Goal: Task Accomplishment & Management: Use online tool/utility

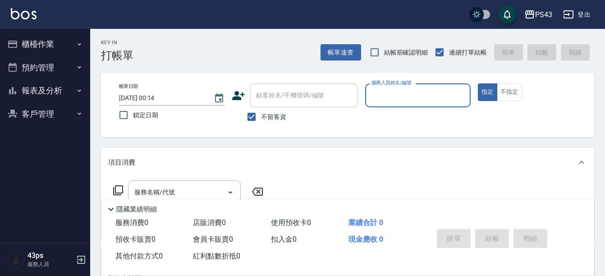
click at [139, 115] on span "鎖定日期" at bounding box center [145, 114] width 25 height 9
click at [133, 115] on input "鎖定日期" at bounding box center [123, 115] width 19 height 19
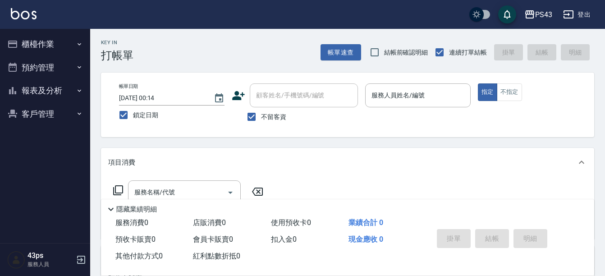
click at [139, 115] on span "鎖定日期" at bounding box center [145, 114] width 25 height 9
click at [133, 115] on input "鎖定日期" at bounding box center [123, 115] width 19 height 19
checkbox input "false"
type input "[DATE] 18:49"
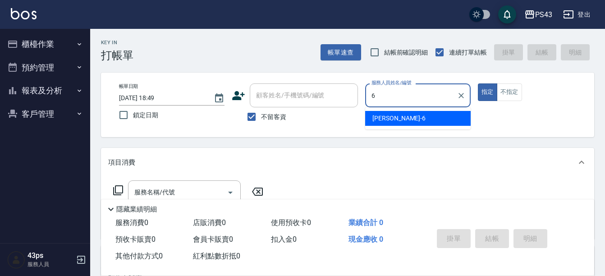
type input "[PERSON_NAME]-6"
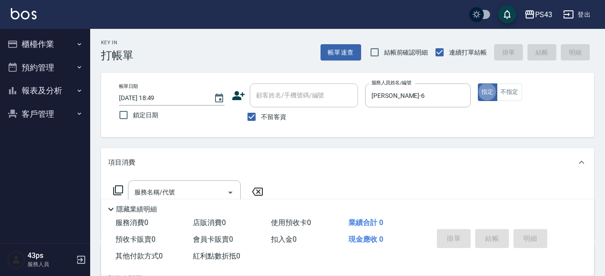
type button "true"
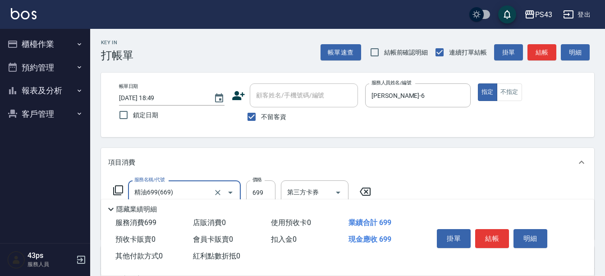
type input "精油699(669)"
type input "800"
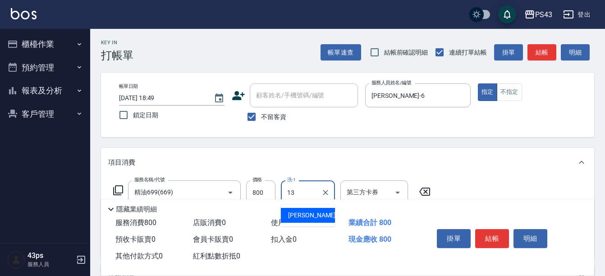
type input "[PERSON_NAME]13"
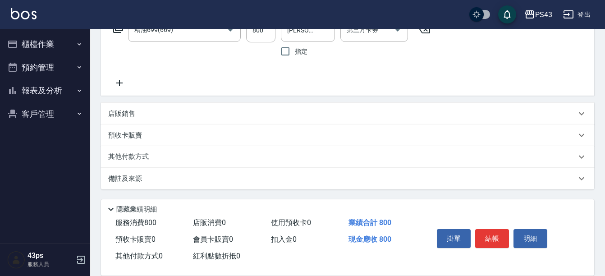
click at [198, 152] on div "其他付款方式" at bounding box center [342, 157] width 468 height 10
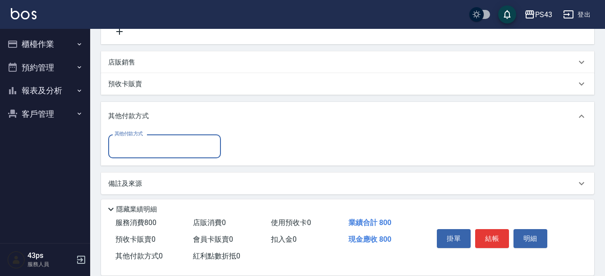
scroll to position [219, 0]
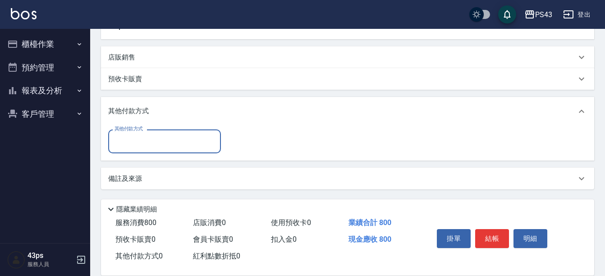
click at [175, 140] on input "其他付款方式" at bounding box center [164, 141] width 105 height 16
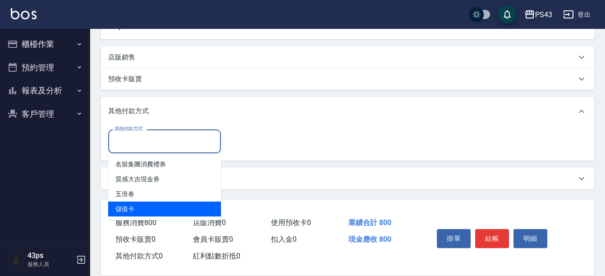
click at [163, 211] on span "儲值卡" at bounding box center [164, 209] width 113 height 15
type input "儲值卡"
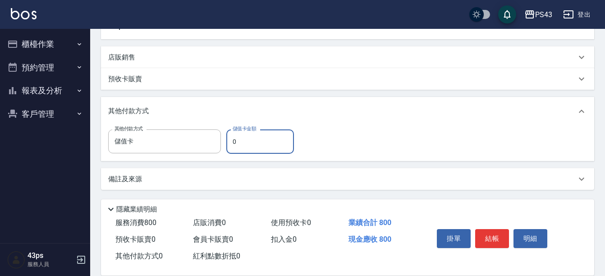
click at [234, 140] on input "0" at bounding box center [260, 141] width 68 height 24
click at [235, 140] on input "0" at bounding box center [260, 141] width 68 height 24
click at [233, 140] on input "0" at bounding box center [260, 141] width 68 height 24
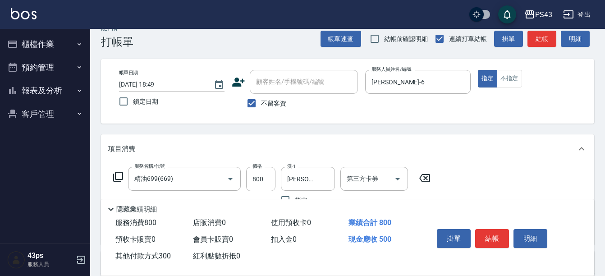
scroll to position [0, 0]
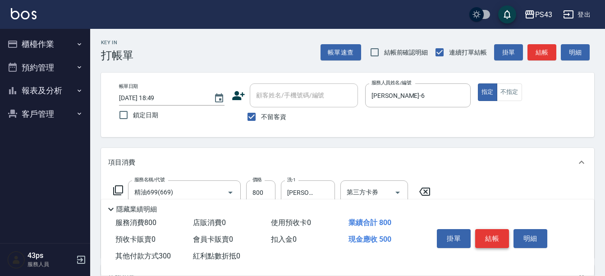
type input "300"
click at [490, 242] on button "結帳" at bounding box center [492, 238] width 34 height 19
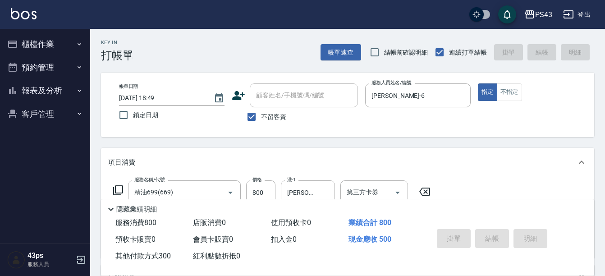
type input "[DATE] 18:51"
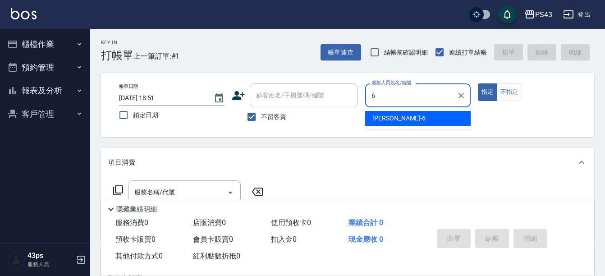
type input "[PERSON_NAME]-6"
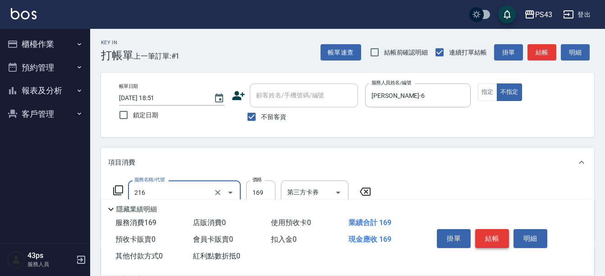
type input "剪髮169(216)"
type input "150"
click at [420, 145] on div "Key In 打帳單 上一筆訂單:#1 帳單速查 結帳前確認明細 連續打單結帳 掛單 結帳 明細 帳單日期 [DATE] 18:51 鎖定日期 顧客姓名/手機…" at bounding box center [347, 224] width 515 height 391
click at [493, 234] on button "結帳" at bounding box center [492, 238] width 34 height 19
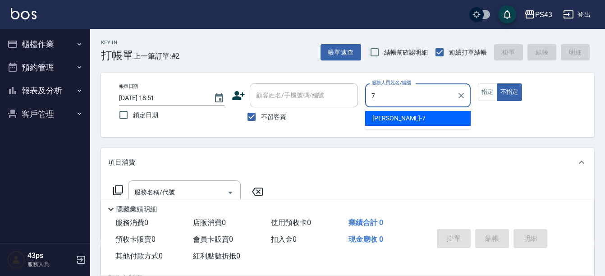
type input "[PERSON_NAME]-7"
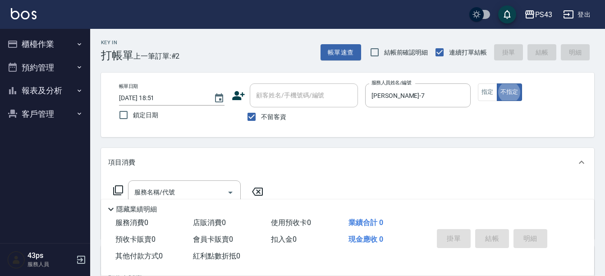
type button "false"
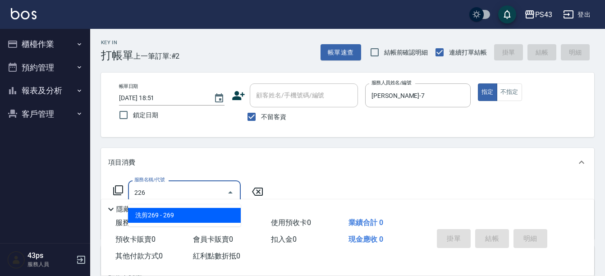
type input "洗剪269(226)"
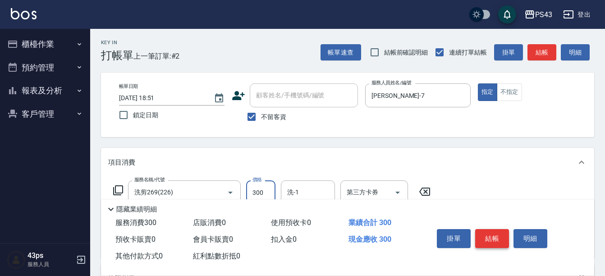
type input "300"
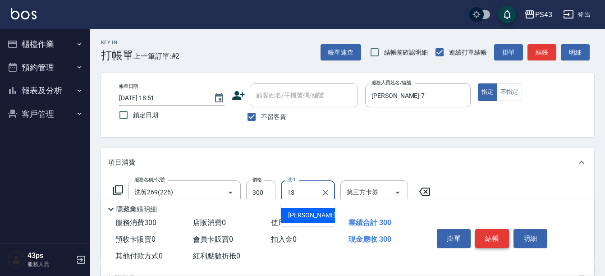
type input "[PERSON_NAME]13"
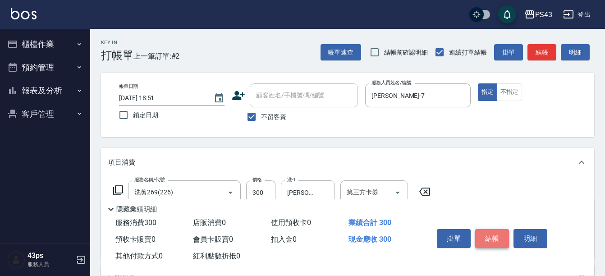
click at [493, 234] on button "結帳" at bounding box center [492, 238] width 34 height 19
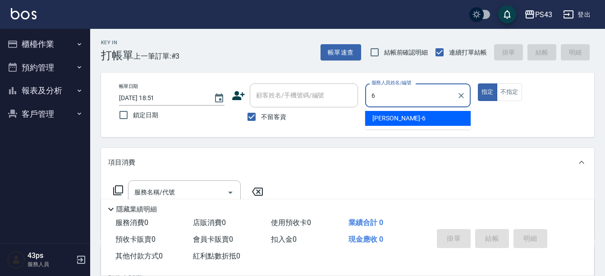
type input "[PERSON_NAME]-6"
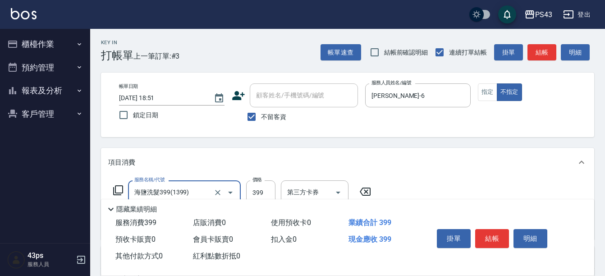
type input "海鹽洗髮399(1399)"
type input "499"
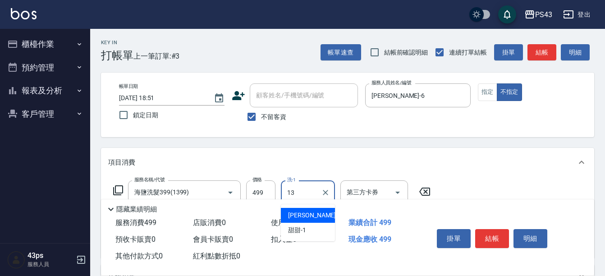
type input "[PERSON_NAME]13"
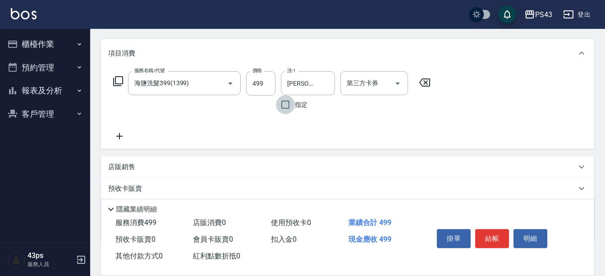
scroll to position [135, 0]
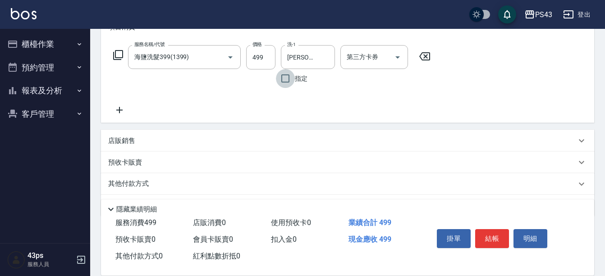
click at [209, 134] on div "店販銷售" at bounding box center [347, 141] width 493 height 22
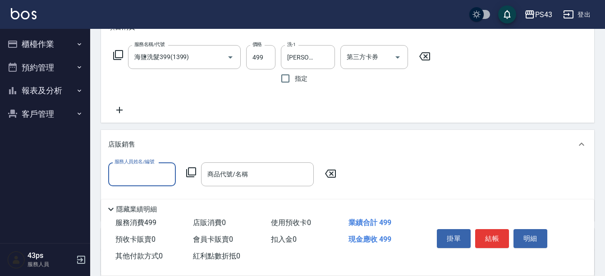
scroll to position [0, 0]
type input "[PERSON_NAME]-6"
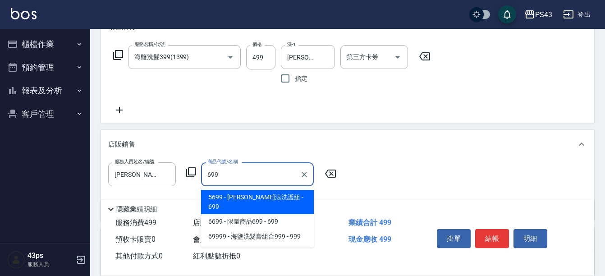
type input "[PERSON_NAME]涼洗護組"
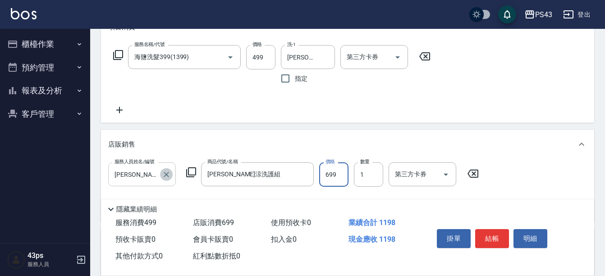
click at [166, 172] on icon "Clear" at bounding box center [166, 174] width 9 height 9
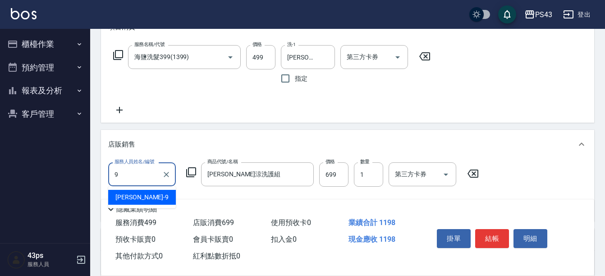
type input "[PERSON_NAME]-9"
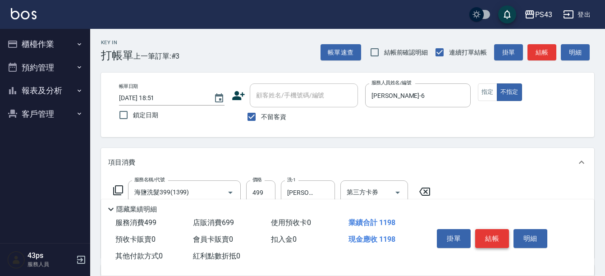
click at [487, 230] on button "結帳" at bounding box center [492, 238] width 34 height 19
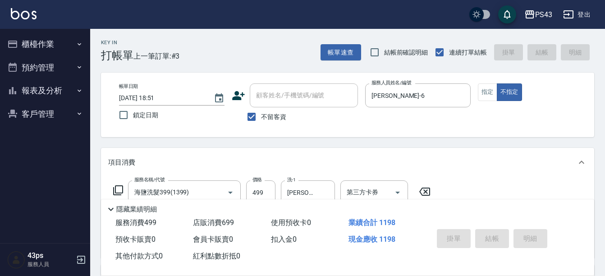
type input "[DATE] 18:52"
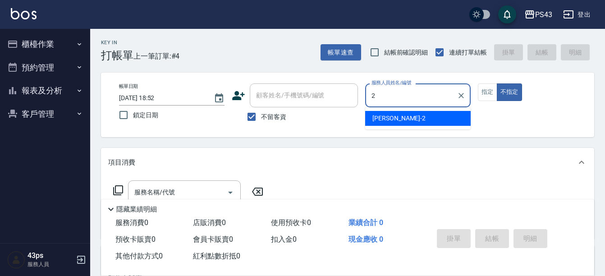
type input "安肯-2"
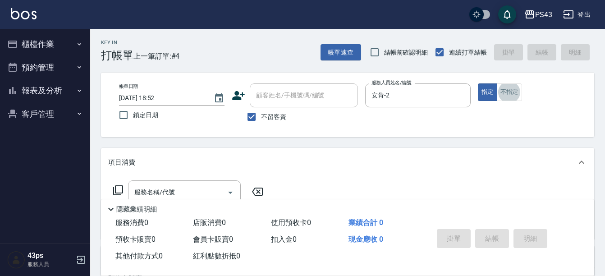
click at [115, 186] on icon at bounding box center [118, 190] width 10 height 10
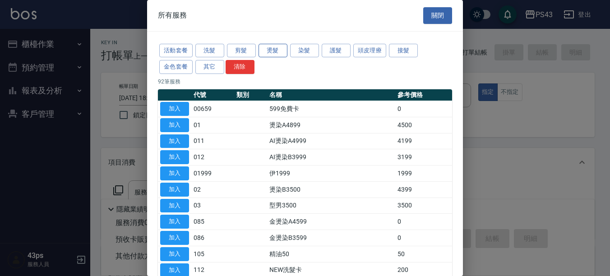
click at [272, 50] on button "燙髮" at bounding box center [272, 51] width 29 height 14
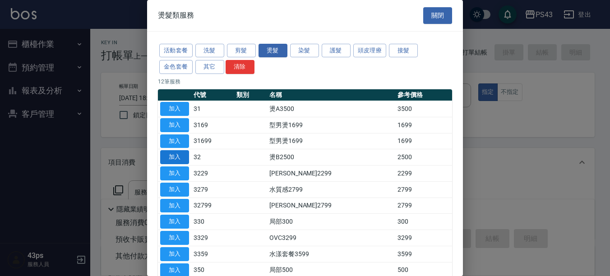
click at [183, 154] on button "加入" at bounding box center [174, 157] width 29 height 14
type input "燙B2500(32)"
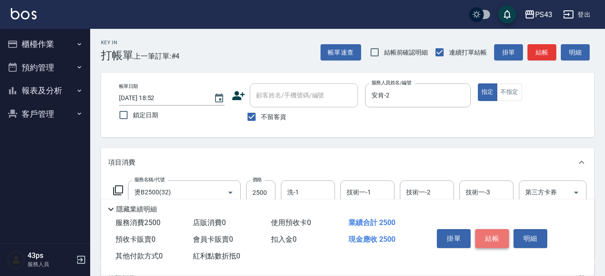
click at [492, 231] on button "結帳" at bounding box center [492, 238] width 34 height 19
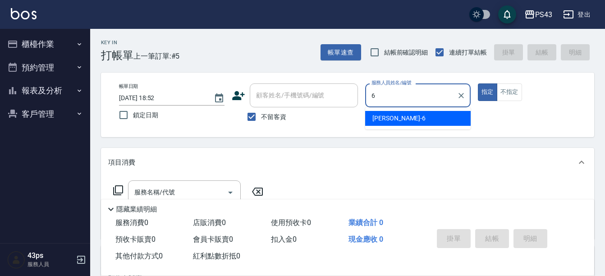
type input "[PERSON_NAME]-6"
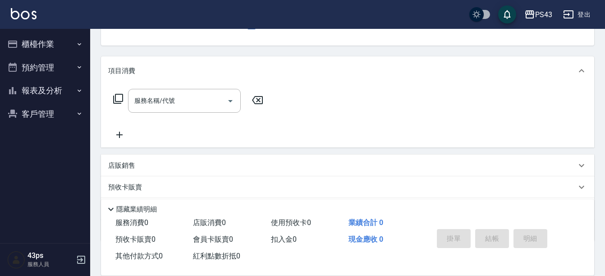
scroll to position [135, 0]
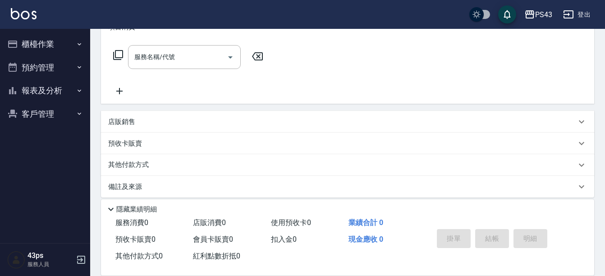
click at [157, 129] on div "店販銷售" at bounding box center [347, 122] width 493 height 22
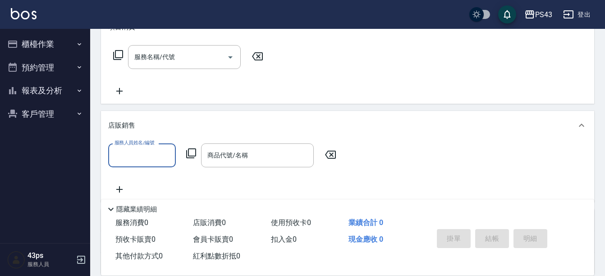
scroll to position [0, 0]
type input "[PERSON_NAME]-6"
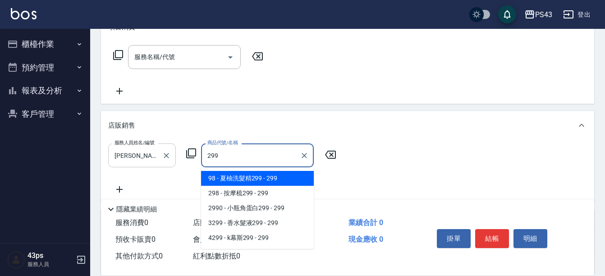
type input "夏柚洗髮精299"
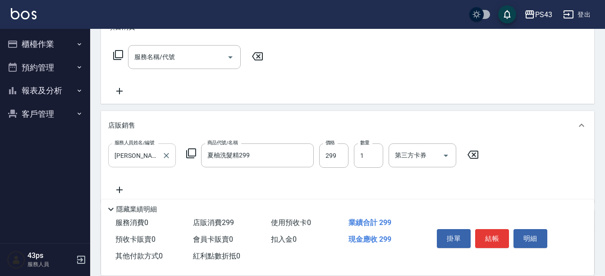
click at [308, 189] on div "服務人員姓名/編號 [PERSON_NAME]-6 服務人員姓名/編號 商品代號/名稱 夏柚洗髮精299 商品代號/名稱 價格 299 價格 數量 1 數量 …" at bounding box center [347, 169] width 479 height 52
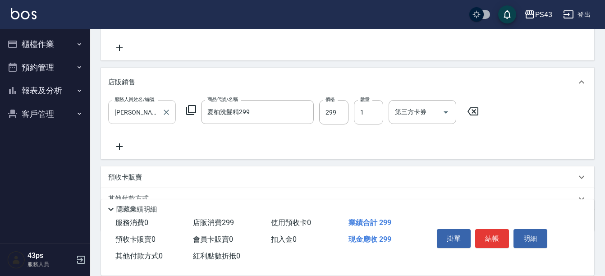
scroll to position [221, 0]
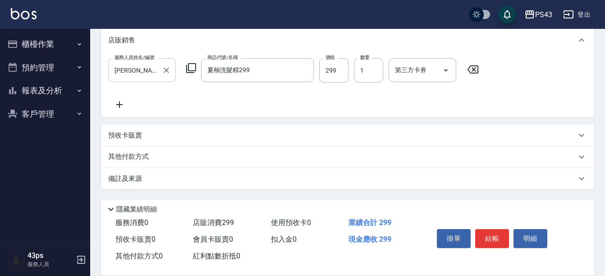
click at [148, 158] on p "其他付款方式" at bounding box center [130, 157] width 45 height 10
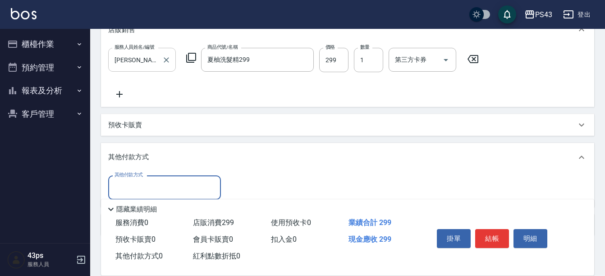
scroll to position [266, 0]
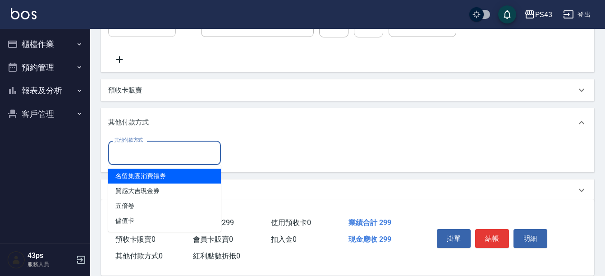
click at [156, 155] on input "其他付款方式" at bounding box center [164, 153] width 105 height 16
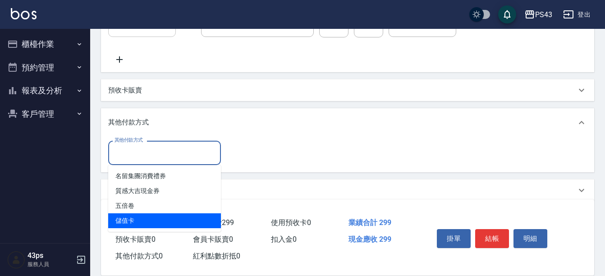
click at [153, 220] on span "儲值卡" at bounding box center [164, 220] width 113 height 15
type input "儲值卡"
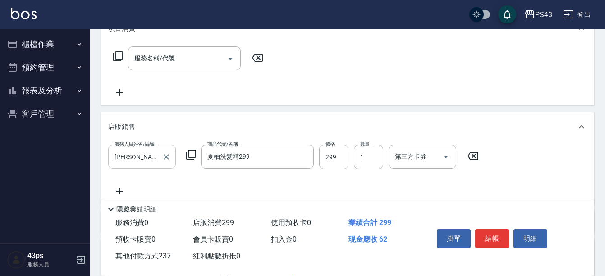
scroll to position [135, 0]
type input "237"
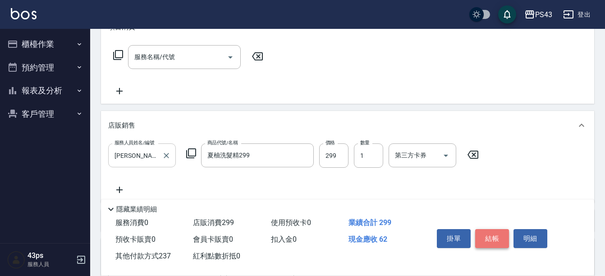
click at [490, 236] on button "結帳" at bounding box center [492, 238] width 34 height 19
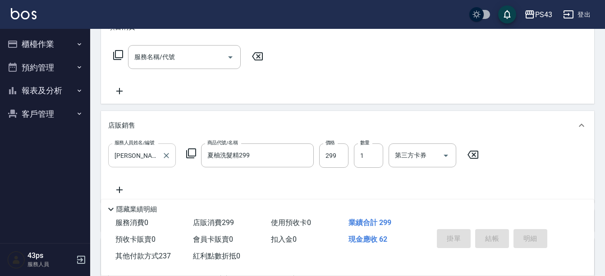
type input "[DATE] 18:53"
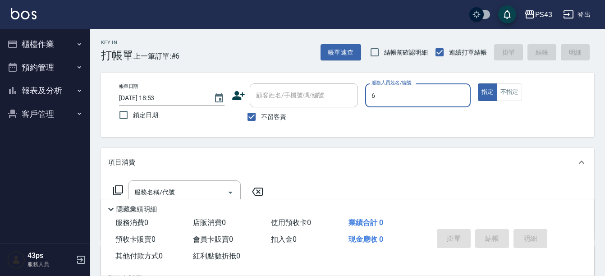
type input "[PERSON_NAME]-6"
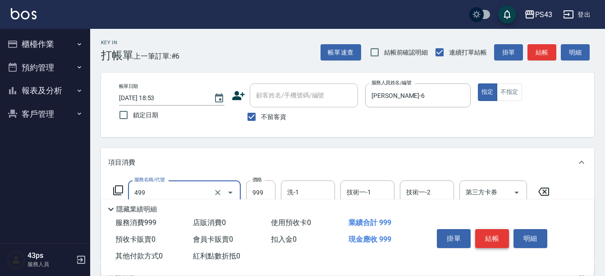
type input "染髮999(499)"
type input "1000"
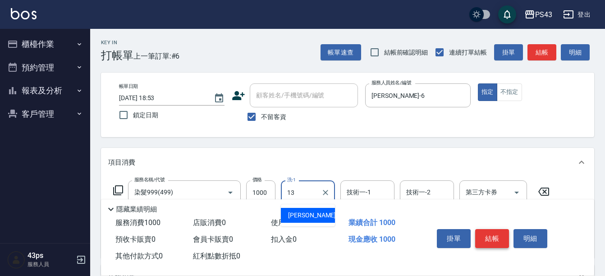
type input "[PERSON_NAME]13"
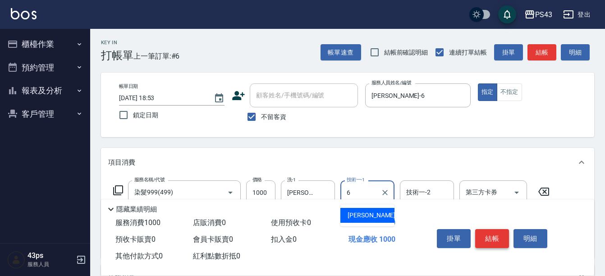
type input "[PERSON_NAME]-6"
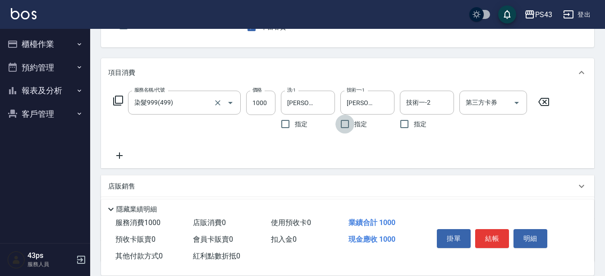
scroll to position [90, 0]
click at [124, 103] on div "服務名稱/代號 染髮999(499) 服務名稱/代號 價格 1000 價格 洗-1 [PERSON_NAME]-13 洗-1 指定 技術一-1 [PERSON…" at bounding box center [331, 111] width 447 height 43
click at [120, 101] on icon at bounding box center [118, 100] width 11 height 11
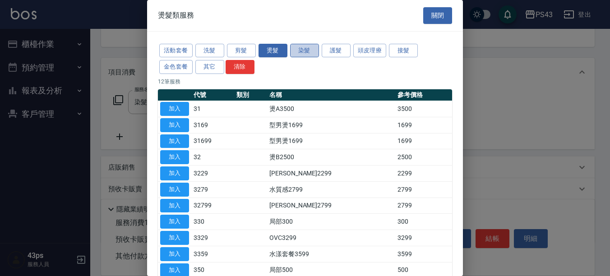
click at [305, 51] on button "染髮" at bounding box center [304, 51] width 29 height 14
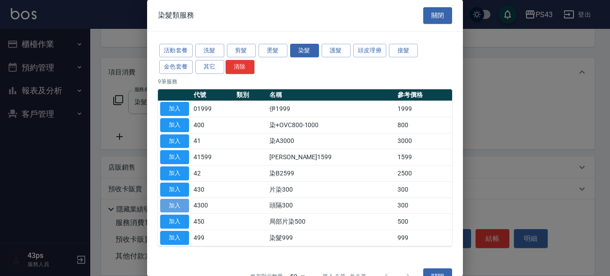
click at [171, 203] on button "加入" at bounding box center [174, 206] width 29 height 14
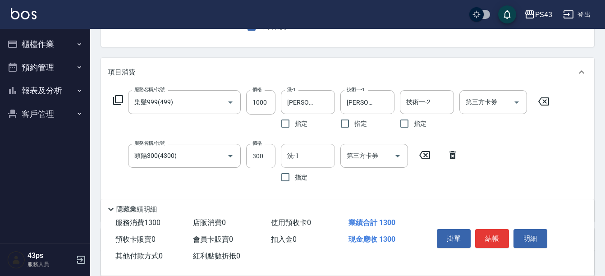
click at [307, 161] on input "洗-1" at bounding box center [308, 156] width 46 height 16
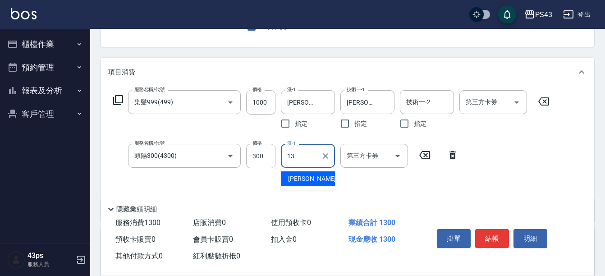
type input "[PERSON_NAME]13"
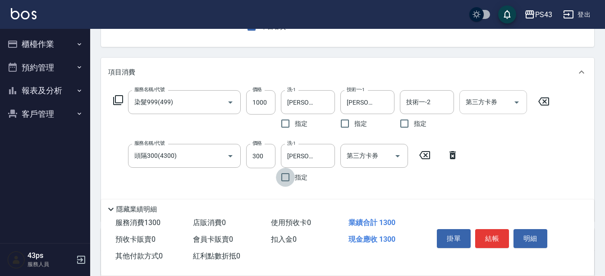
click at [497, 104] on div "第三方卡券 第三方卡券" at bounding box center [494, 102] width 68 height 24
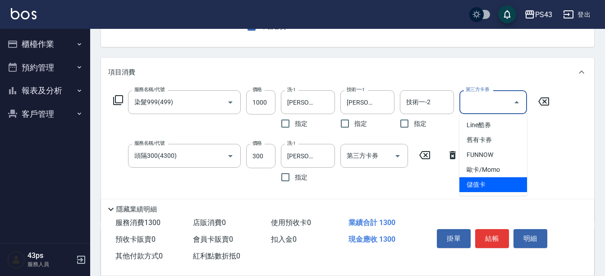
click at [508, 185] on span "儲值卡" at bounding box center [494, 184] width 68 height 15
type input "儲值卡"
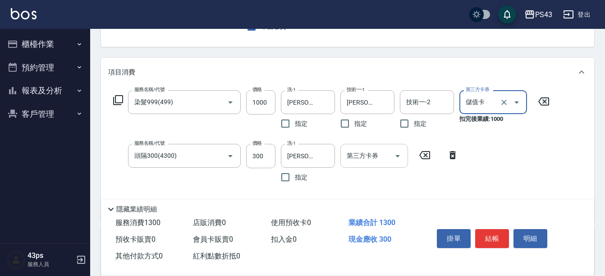
click at [358, 148] on div "第三方卡券 第三方卡券" at bounding box center [374, 156] width 68 height 24
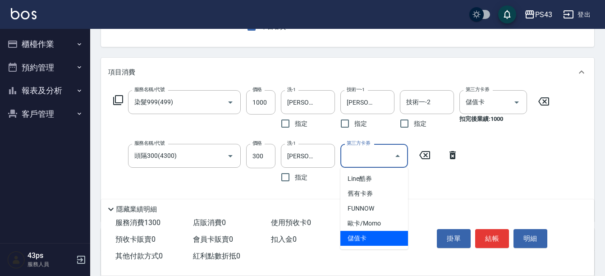
click at [362, 237] on span "儲值卡" at bounding box center [374, 238] width 68 height 15
type input "儲值卡"
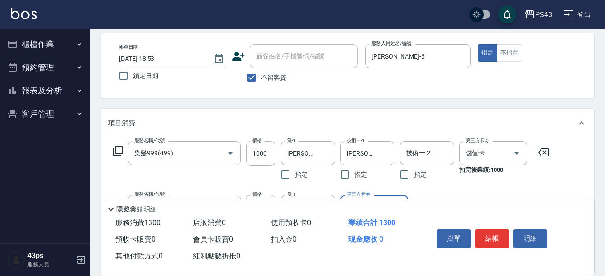
scroll to position [0, 0]
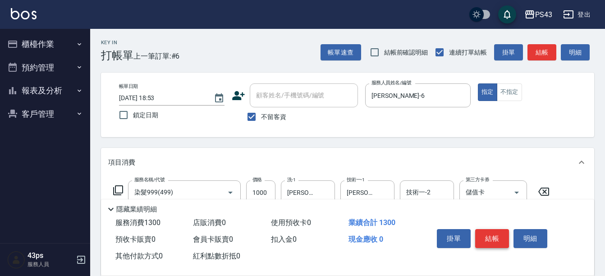
click at [482, 238] on button "結帳" at bounding box center [492, 238] width 34 height 19
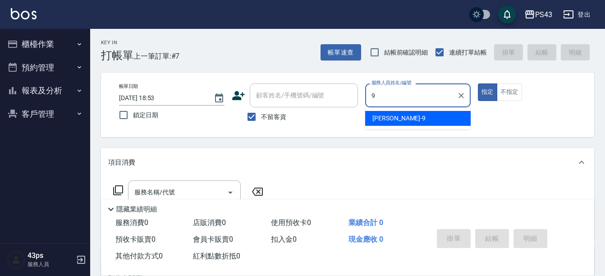
type input "[PERSON_NAME]-9"
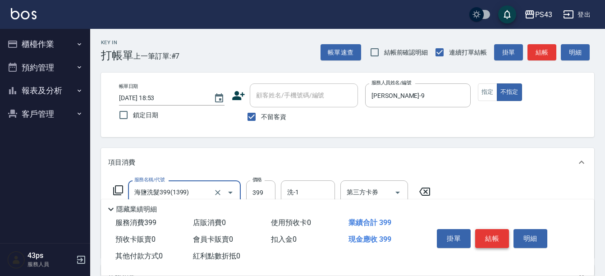
type input "海鹽洗髮399(1399)"
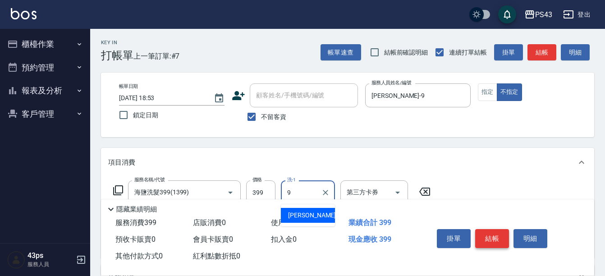
type input "[PERSON_NAME]-9"
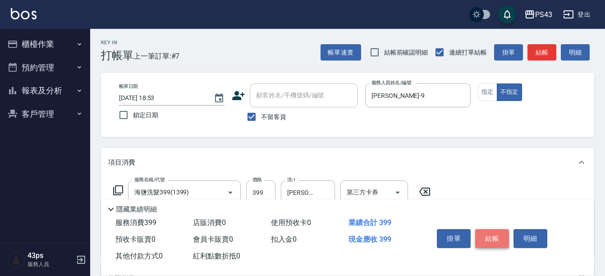
click at [489, 230] on button "結帳" at bounding box center [492, 238] width 34 height 19
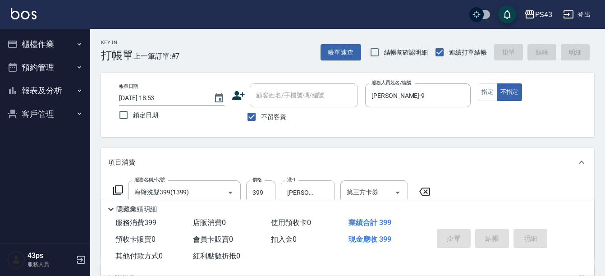
type input "[DATE] 18:54"
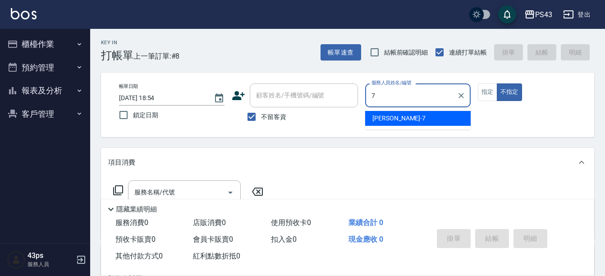
type input "[PERSON_NAME]-7"
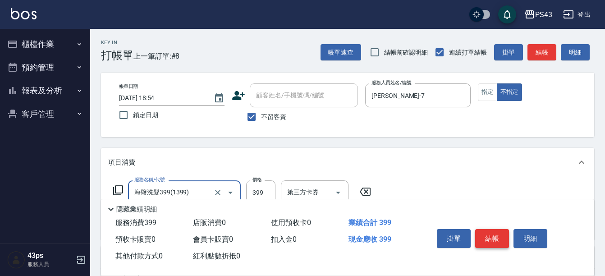
type input "海鹽洗髮399(1399)"
type input "499"
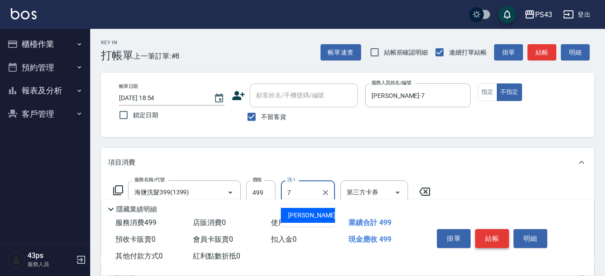
type input "[PERSON_NAME]-7"
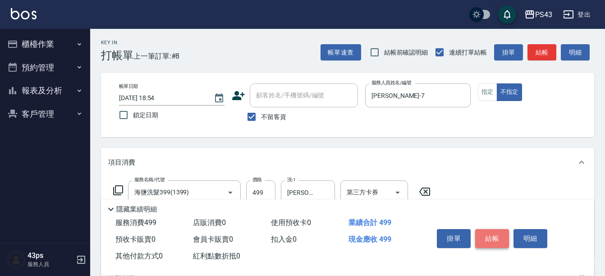
click at [486, 236] on button "結帳" at bounding box center [492, 238] width 34 height 19
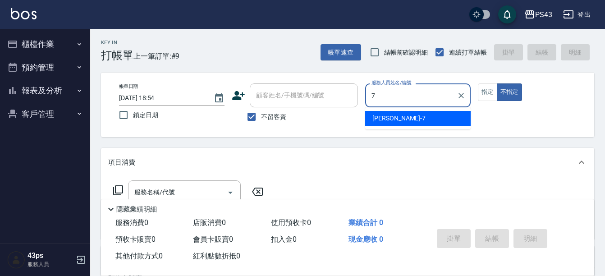
type input "[PERSON_NAME]-7"
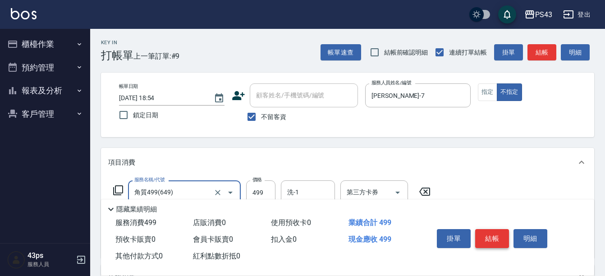
type input "角質499(649)"
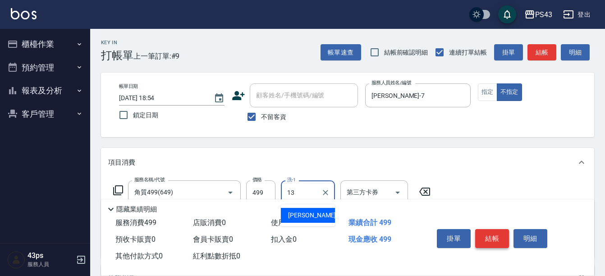
type input "[PERSON_NAME]13"
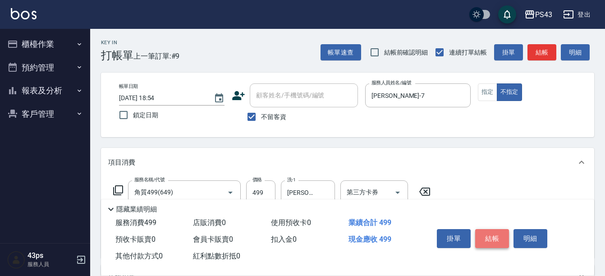
click at [500, 235] on button "結帳" at bounding box center [492, 238] width 34 height 19
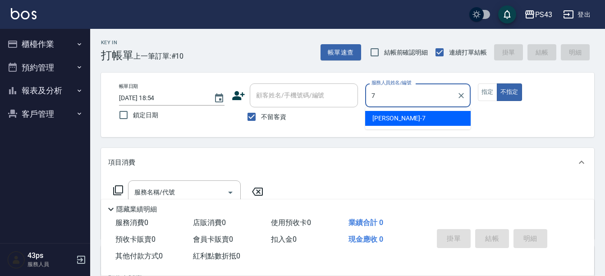
type input "[PERSON_NAME]-7"
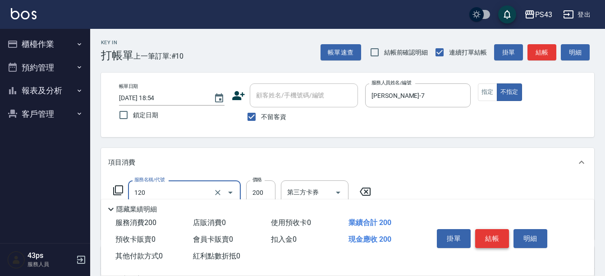
type input "New洗200(120)"
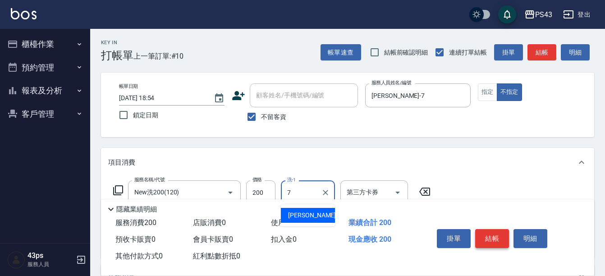
type input "[PERSON_NAME]-7"
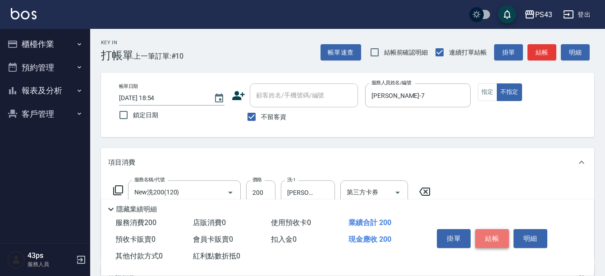
click at [500, 235] on button "結帳" at bounding box center [492, 238] width 34 height 19
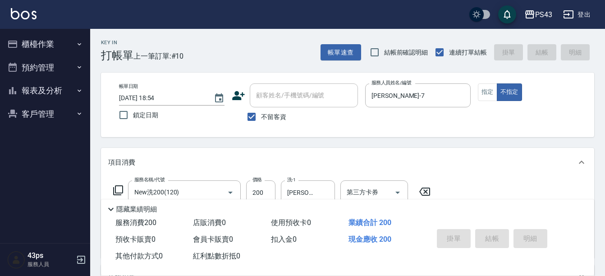
type input "[DATE] 18:55"
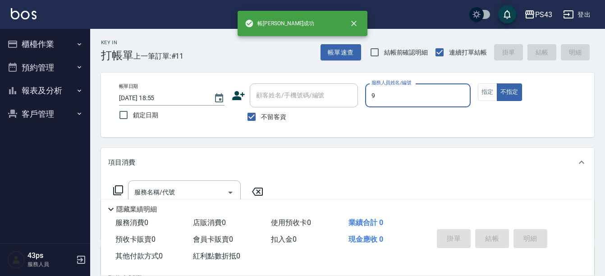
type input "[PERSON_NAME]-9"
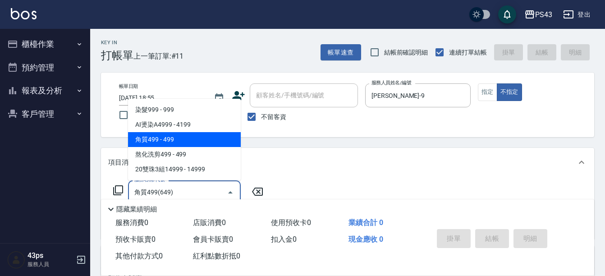
type input "角質499(649)"
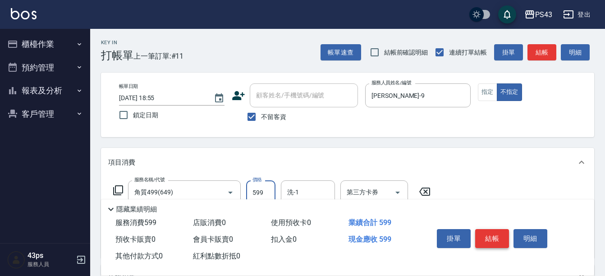
type input "599"
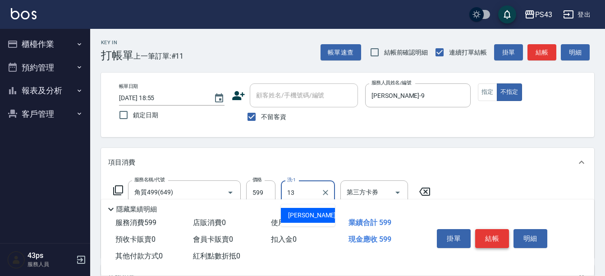
type input "[PERSON_NAME]13"
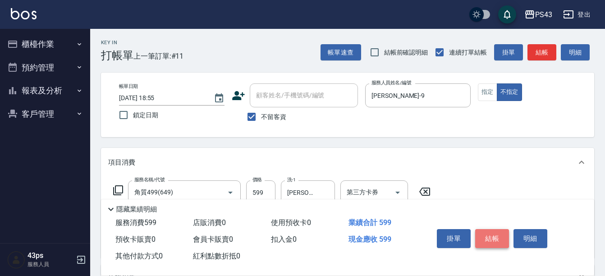
click at [501, 236] on button "結帳" at bounding box center [492, 238] width 34 height 19
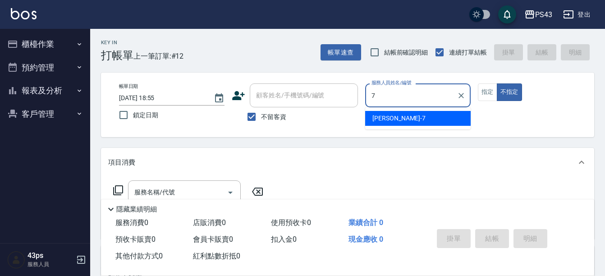
type input "[PERSON_NAME]-7"
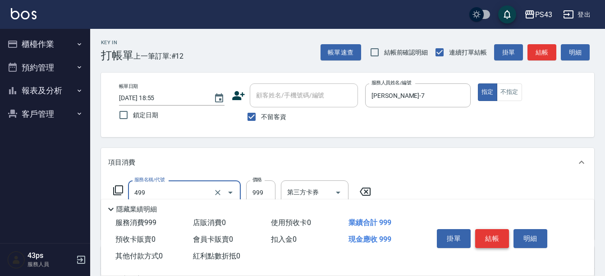
type input "染髮999(499)"
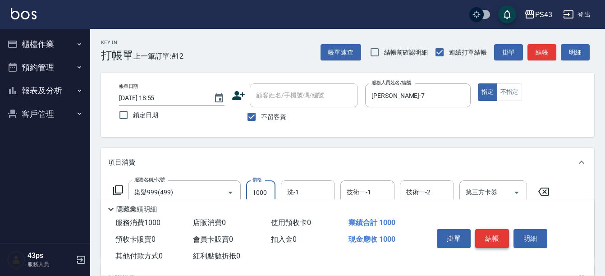
type input "1000"
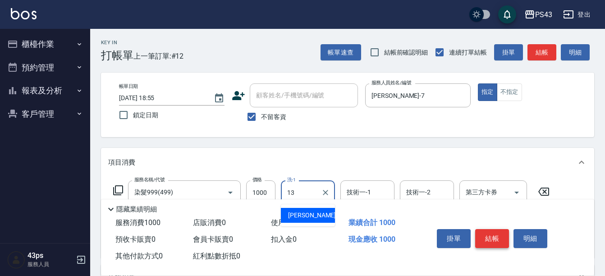
type input "[PERSON_NAME]13"
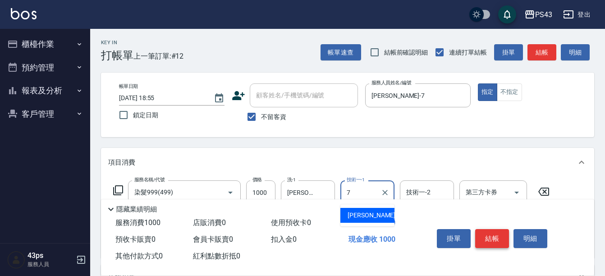
type input "[PERSON_NAME]-7"
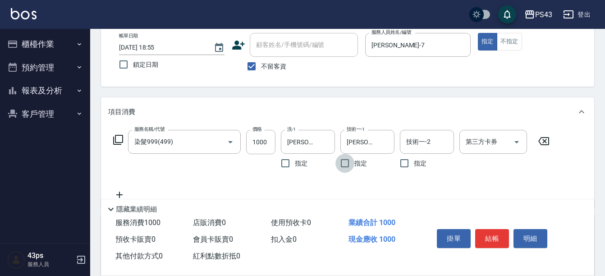
scroll to position [90, 0]
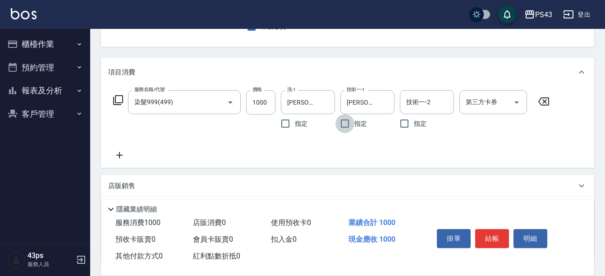
click at [121, 97] on icon at bounding box center [118, 100] width 11 height 11
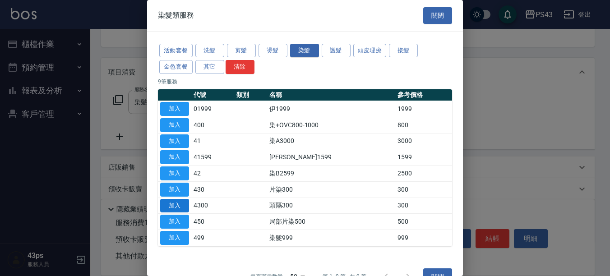
click at [170, 206] on button "加入" at bounding box center [174, 206] width 29 height 14
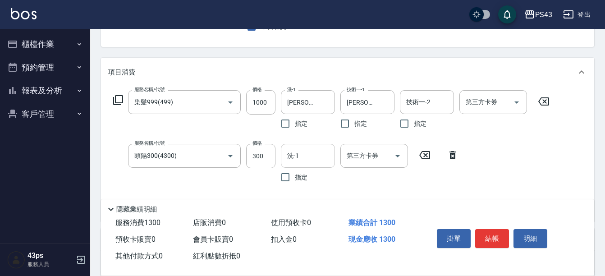
click at [307, 160] on input "洗-1" at bounding box center [308, 156] width 46 height 16
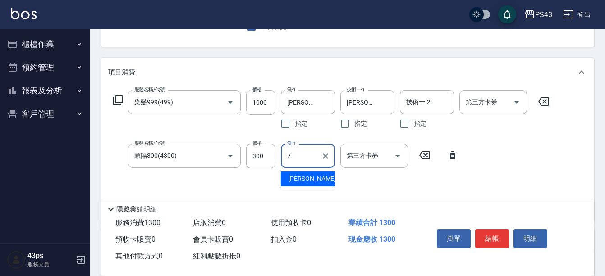
type input "[PERSON_NAME]-7"
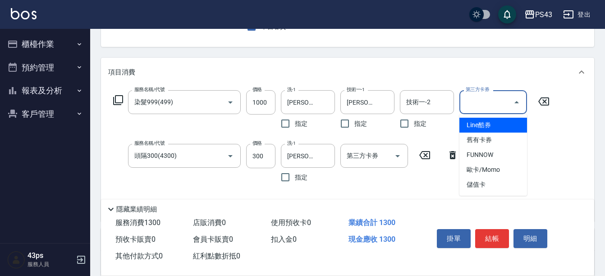
click at [489, 98] on div "第三方卡券 第三方卡券" at bounding box center [494, 102] width 68 height 24
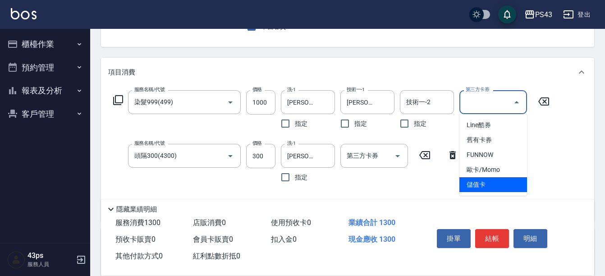
click at [489, 184] on span "儲值卡" at bounding box center [494, 184] width 68 height 15
type input "儲值卡"
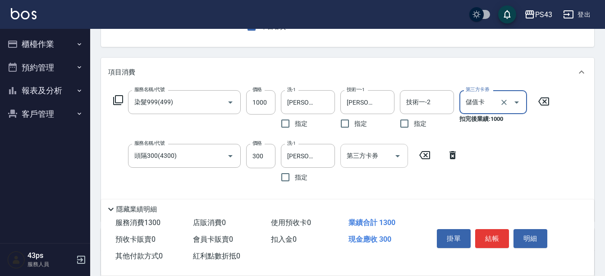
click at [363, 156] on input "第三方卡券" at bounding box center [368, 156] width 46 height 16
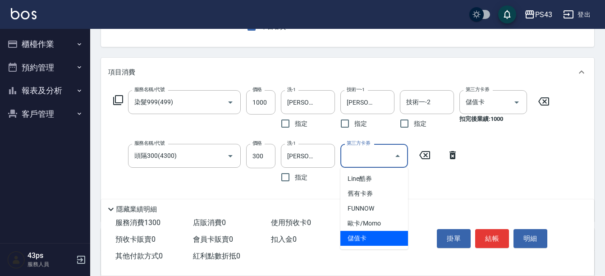
click at [354, 238] on span "儲值卡" at bounding box center [374, 238] width 68 height 15
type input "儲值卡"
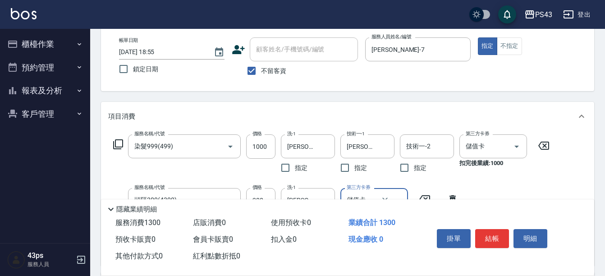
scroll to position [45, 0]
click at [479, 232] on button "結帳" at bounding box center [492, 238] width 34 height 19
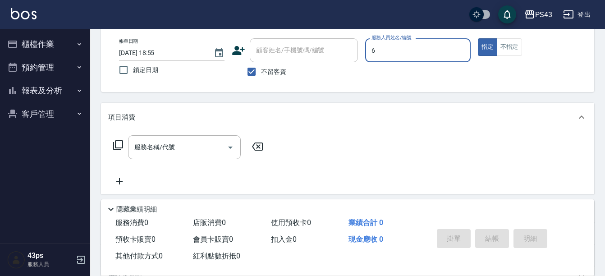
type input "[PERSON_NAME]-6"
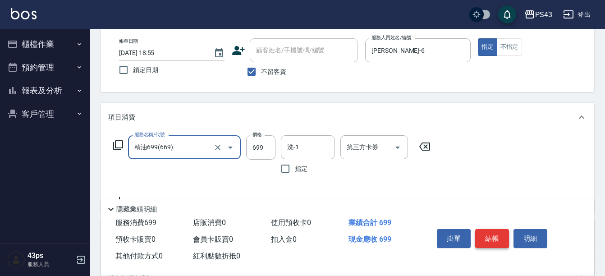
type input "精油699(669)"
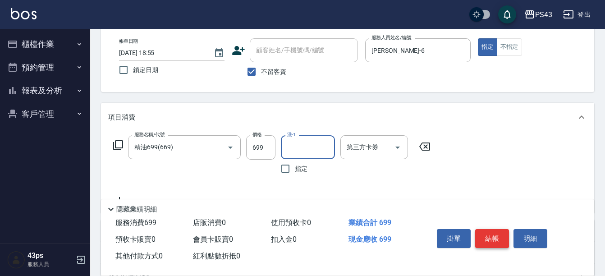
type input "7"
type input "[PERSON_NAME]13"
click at [261, 152] on input "699" at bounding box center [260, 147] width 29 height 24
type input "799"
click at [397, 199] on div "隱藏業績明細" at bounding box center [347, 206] width 493 height 15
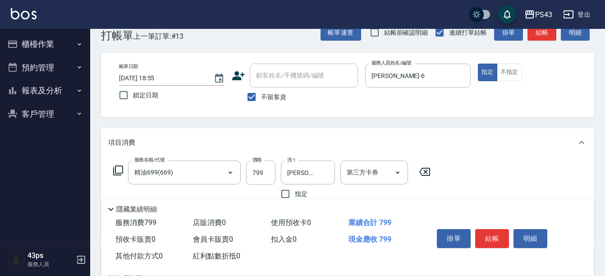
scroll to position [0, 0]
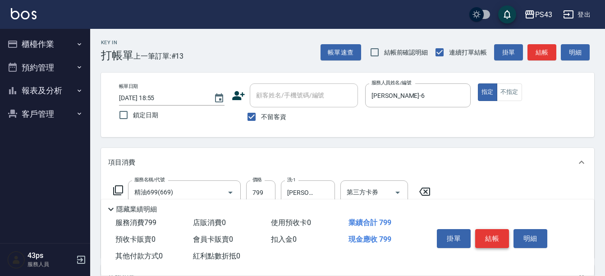
click at [487, 232] on button "結帳" at bounding box center [492, 238] width 34 height 19
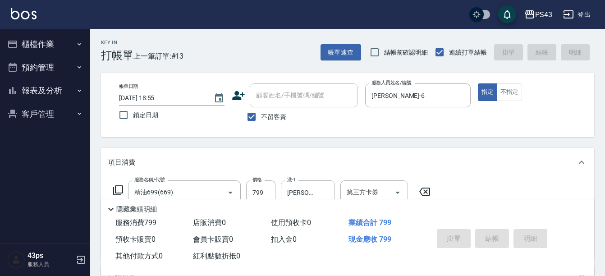
type input "[DATE] 18:56"
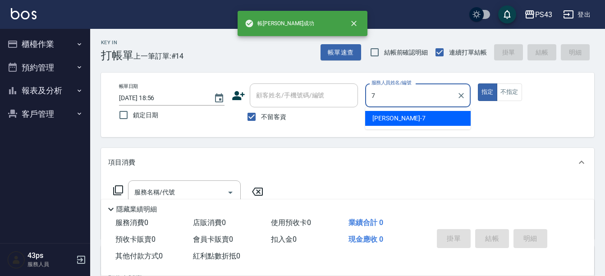
type input "[PERSON_NAME]-7"
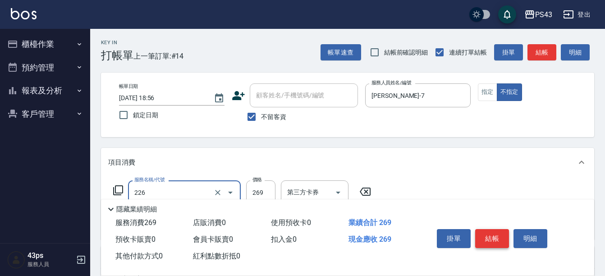
type input "洗剪269(226)"
type input "300"
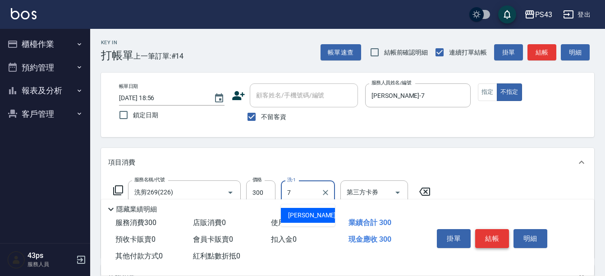
type input "[PERSON_NAME]-7"
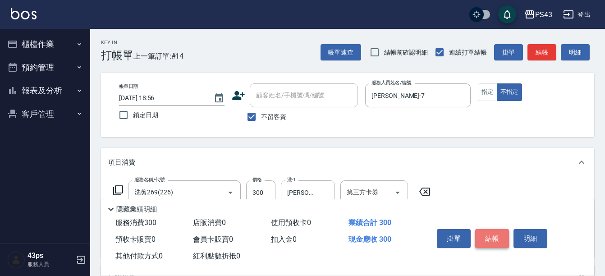
click at [488, 238] on button "結帳" at bounding box center [492, 238] width 34 height 19
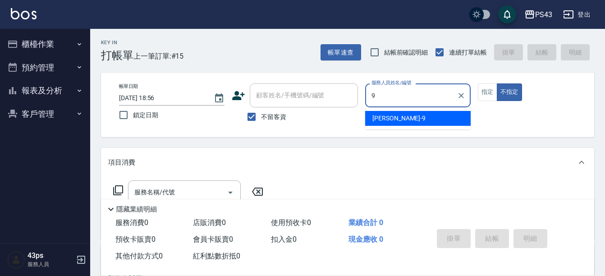
type input "[PERSON_NAME]-9"
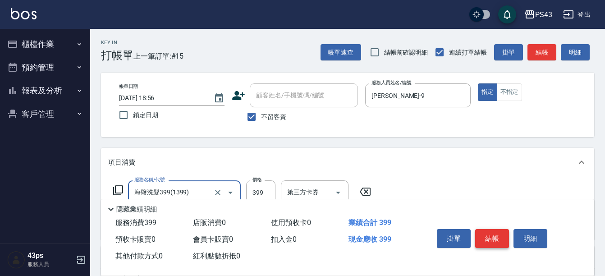
type input "海鹽洗髮399(1399)"
type input "499"
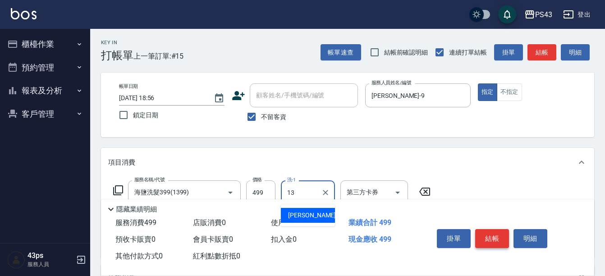
type input "[PERSON_NAME]13"
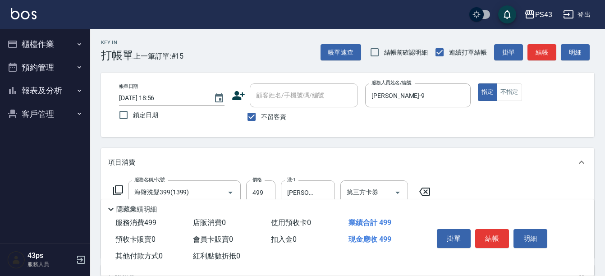
click at [259, 181] on label "價格" at bounding box center [257, 179] width 9 height 7
click at [259, 181] on input "499" at bounding box center [260, 192] width 29 height 24
click at [253, 185] on input "499" at bounding box center [260, 192] width 29 height 24
drag, startPoint x: 268, startPoint y: 188, endPoint x: 240, endPoint y: 188, distance: 28.0
click at [240, 188] on div "服務名稱/代號 海鹽洗髮399(1399) 服務名稱/代號 價格 499 價格 洗-1 [PERSON_NAME]-13 洗-1 指定 第三方卡券 第三方卡券" at bounding box center [272, 201] width 328 height 43
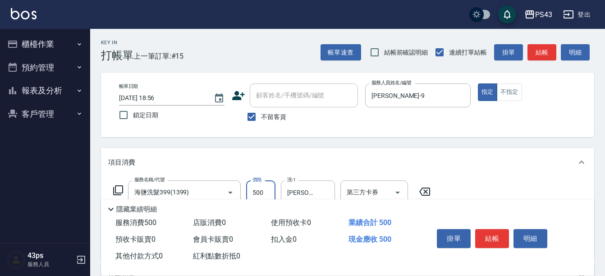
type input "500"
click at [505, 138] on div "Key In 打帳單 上一筆訂單:#15 帳單速查 結帳前確認明細 連續打單結帳 掛單 結帳 明細 帳單日期 [DATE] 18:56 鎖定日期 顧客姓名/手…" at bounding box center [347, 233] width 515 height 409
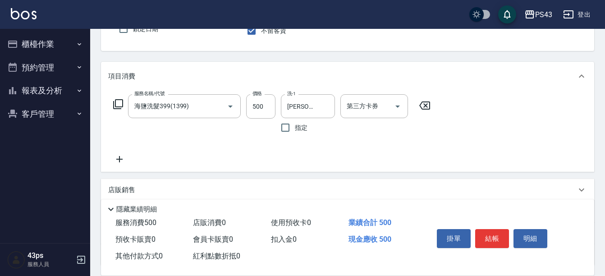
scroll to position [90, 0]
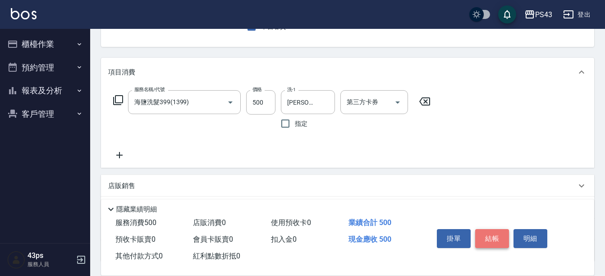
click at [485, 234] on button "結帳" at bounding box center [492, 238] width 34 height 19
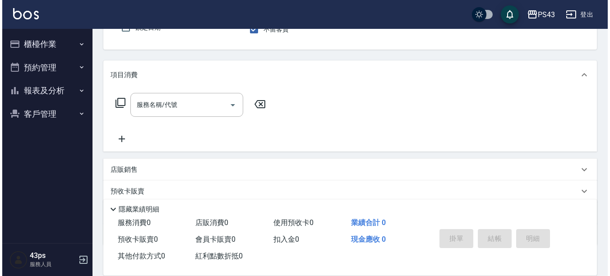
scroll to position [0, 0]
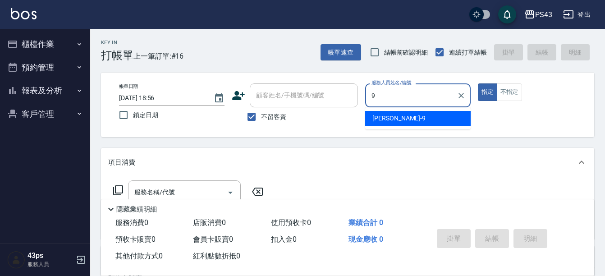
type input "[PERSON_NAME]-9"
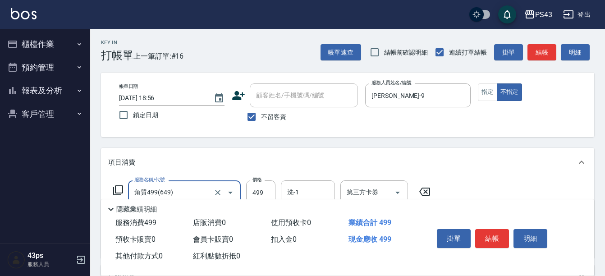
type input "角質499(649)"
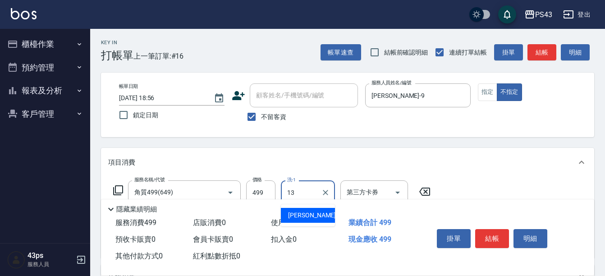
type input "[PERSON_NAME]13"
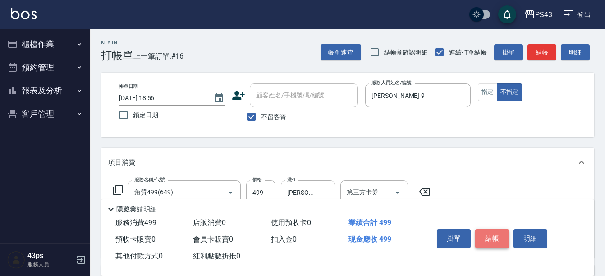
click at [503, 232] on button "結帳" at bounding box center [492, 238] width 34 height 19
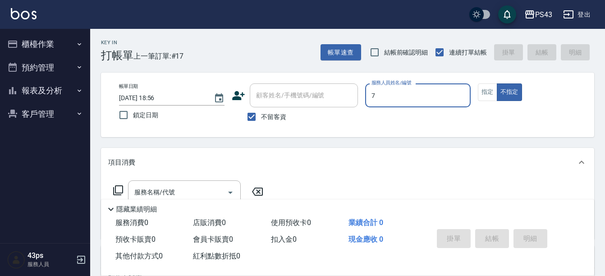
type input "[PERSON_NAME]-7"
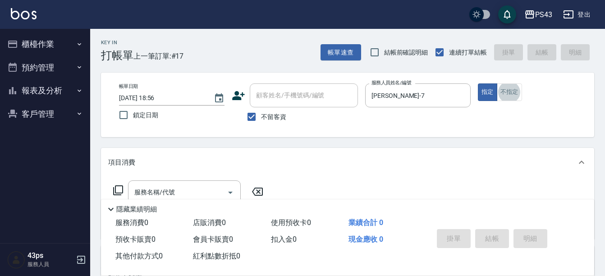
click at [120, 188] on icon at bounding box center [118, 190] width 11 height 11
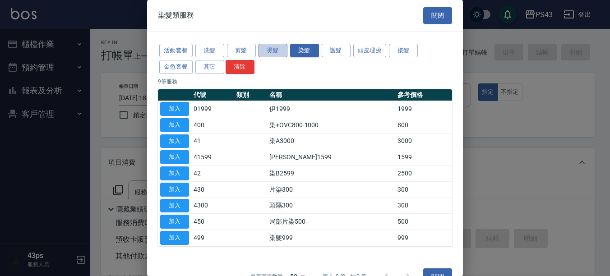
click at [274, 51] on button "燙髮" at bounding box center [272, 51] width 29 height 14
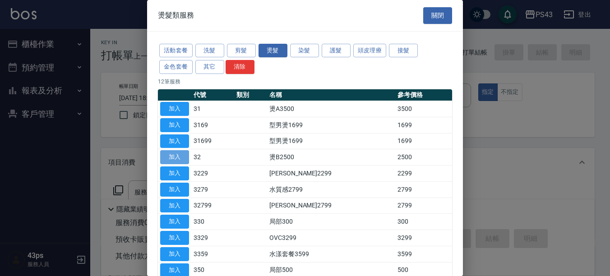
click at [183, 155] on button "加入" at bounding box center [174, 157] width 29 height 14
type input "燙B2500(32)"
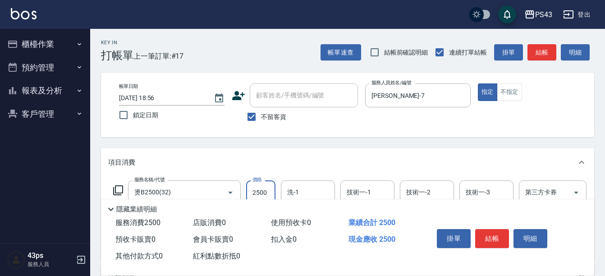
click at [261, 188] on input "2500" at bounding box center [260, 192] width 29 height 24
type input "2199"
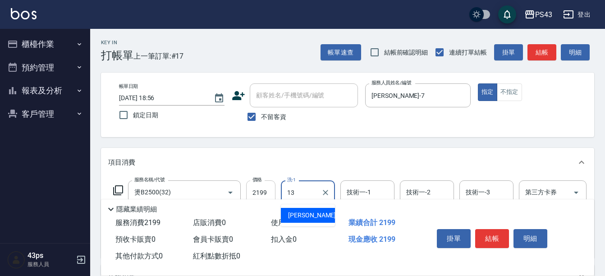
type input "[PERSON_NAME]13"
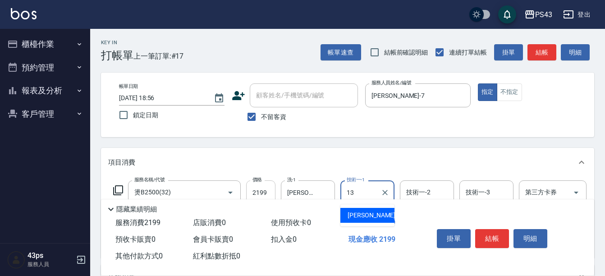
type input "[PERSON_NAME]13"
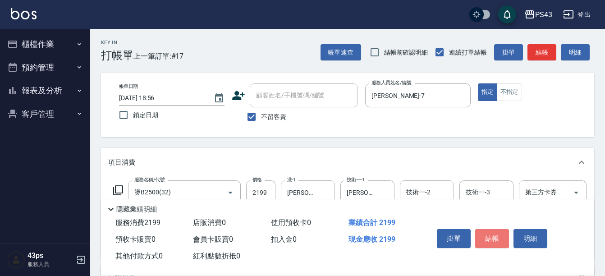
click at [485, 235] on button "結帳" at bounding box center [492, 238] width 34 height 19
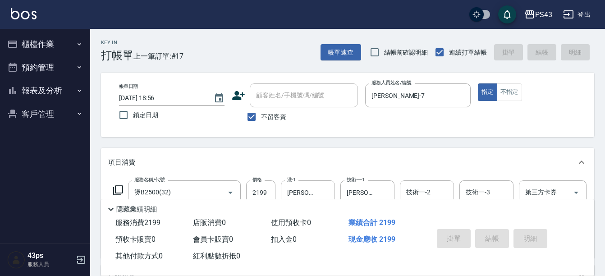
type input "[DATE] 18:57"
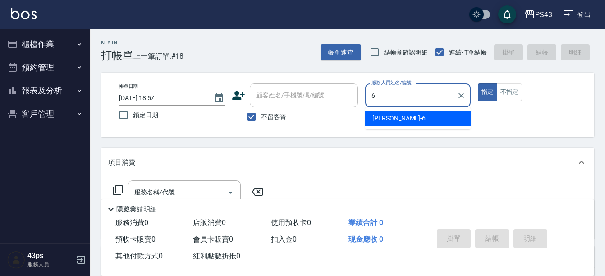
type input "[PERSON_NAME]-6"
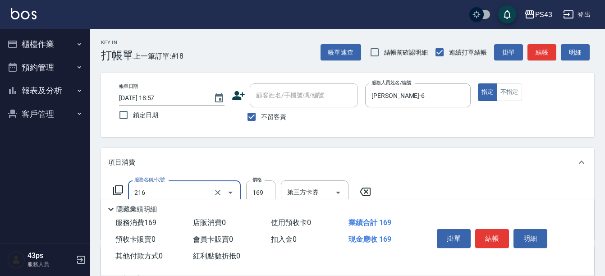
type input "剪髮169(216)"
type input "250"
click at [505, 232] on button "結帳" at bounding box center [492, 238] width 34 height 19
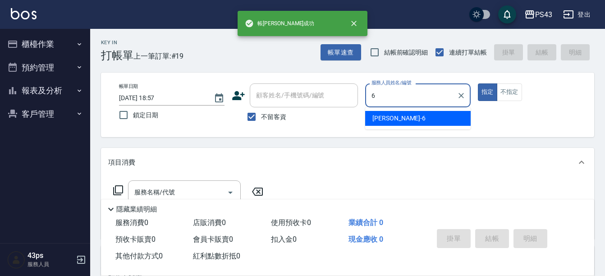
type input "[PERSON_NAME]-6"
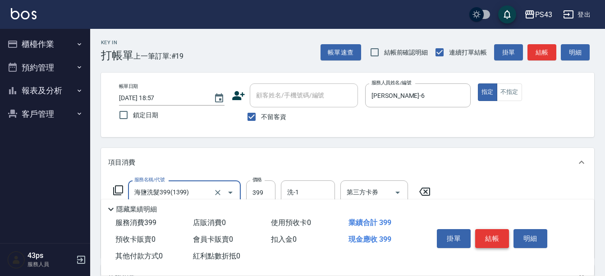
type input "海鹽洗髮399(1399)"
type input "599"
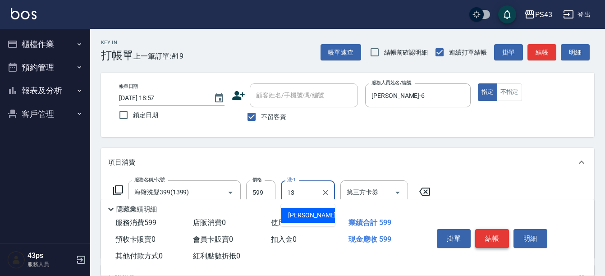
type input "[PERSON_NAME]13"
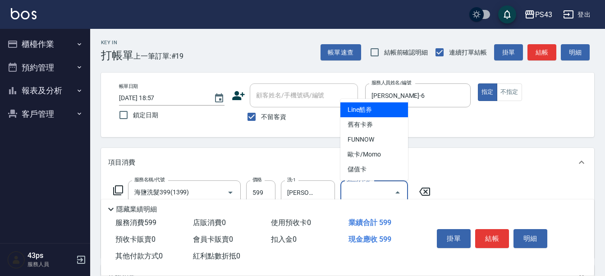
click at [360, 185] on div "第三方卡券 第三方卡券" at bounding box center [374, 192] width 68 height 24
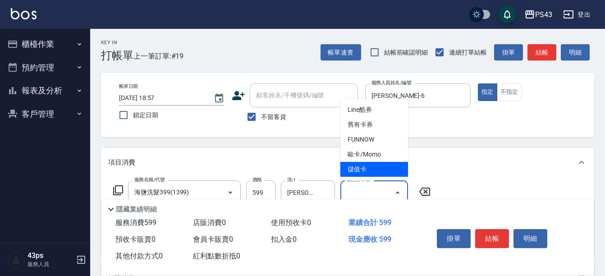
click at [363, 161] on span "歐卡/Momo" at bounding box center [374, 154] width 68 height 15
type input "歐卡/Momo"
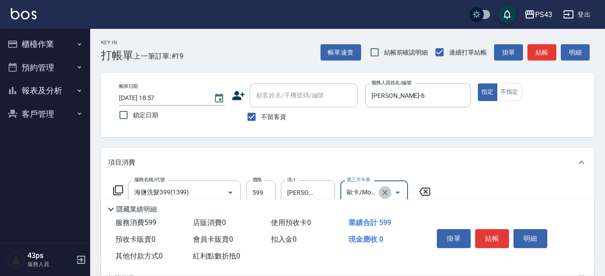
click at [387, 191] on icon "Clear" at bounding box center [385, 192] width 9 height 9
click at [374, 190] on input "第三方卡券" at bounding box center [368, 192] width 46 height 16
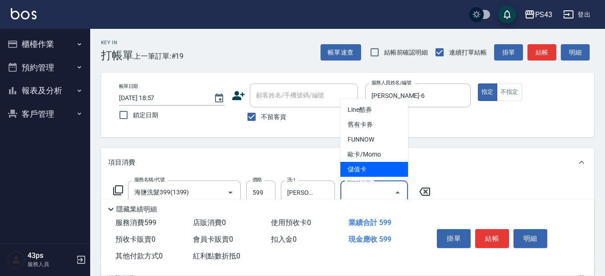
click at [370, 172] on span "儲值卡" at bounding box center [374, 169] width 68 height 15
type input "儲值卡"
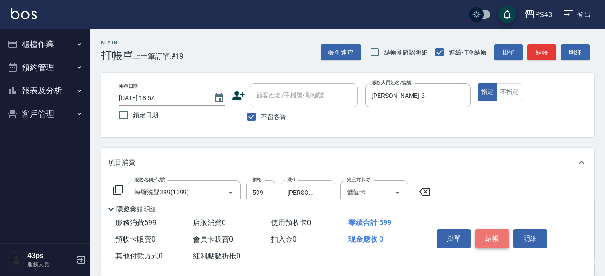
click at [493, 234] on button "結帳" at bounding box center [492, 238] width 34 height 19
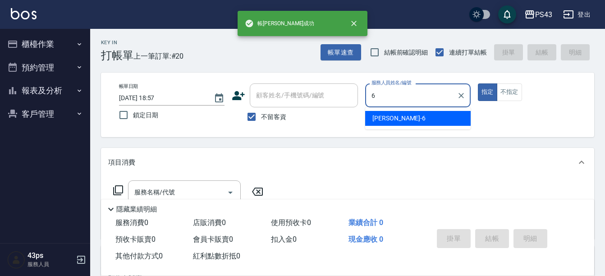
type input "[PERSON_NAME]-6"
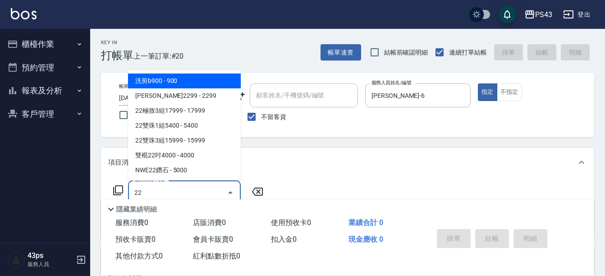
type input "2"
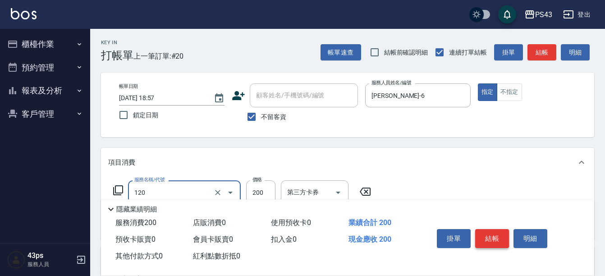
type input "New洗200(120)"
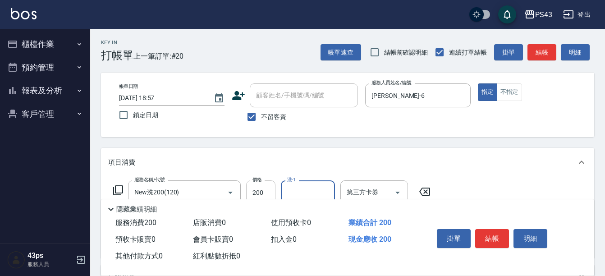
click at [274, 193] on input "200" at bounding box center [260, 192] width 29 height 24
type input "300"
type input "[PERSON_NAME]13"
click at [491, 225] on div "掛單 結帳 明細" at bounding box center [492, 239] width 118 height 28
click at [490, 229] on button "結帳" at bounding box center [492, 238] width 34 height 19
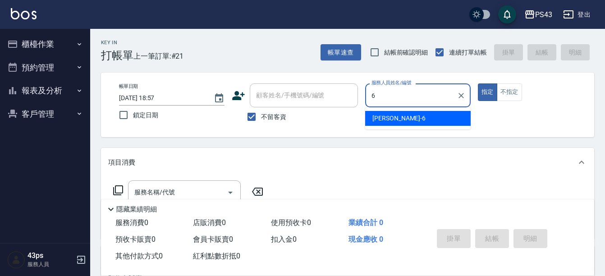
type input "[PERSON_NAME]-6"
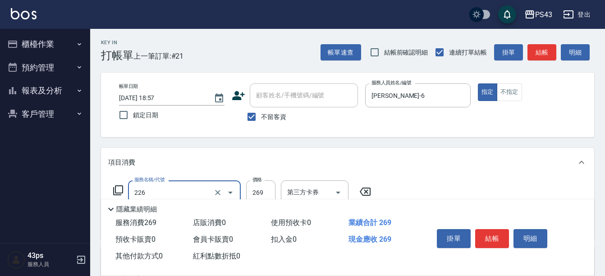
type input "洗剪269(226)"
type input "400"
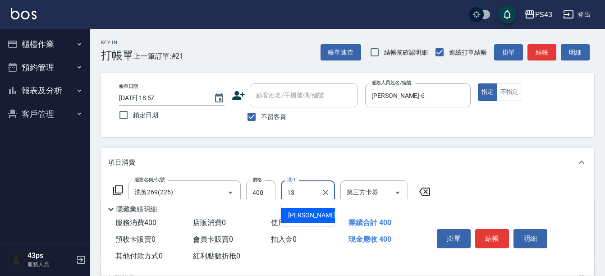
type input "[PERSON_NAME]13"
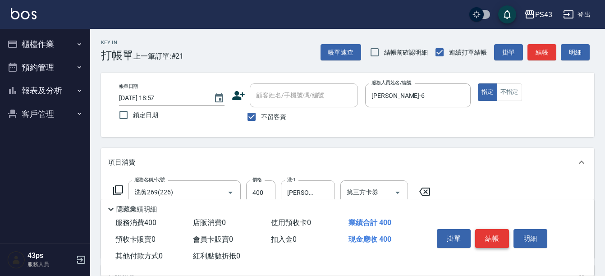
click at [494, 241] on button "結帳" at bounding box center [492, 238] width 34 height 19
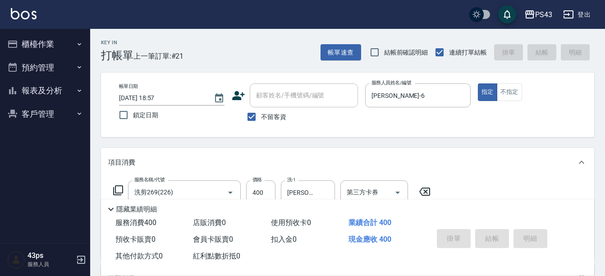
type input "[DATE] 18:58"
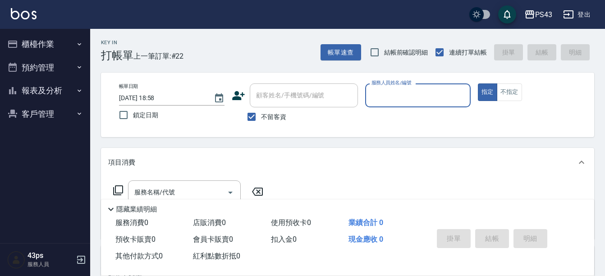
click at [81, 43] on icon "button" at bounding box center [80, 44] width 4 height 2
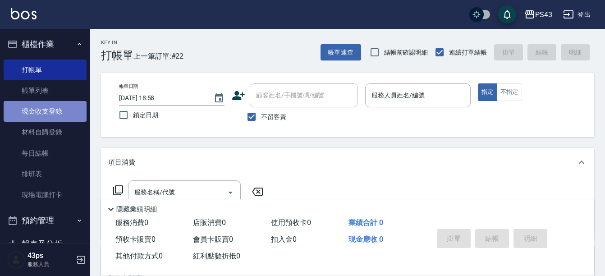
click at [59, 114] on link "現金收支登錄" at bounding box center [45, 111] width 83 height 21
